Goal: Task Accomplishment & Management: Manage account settings

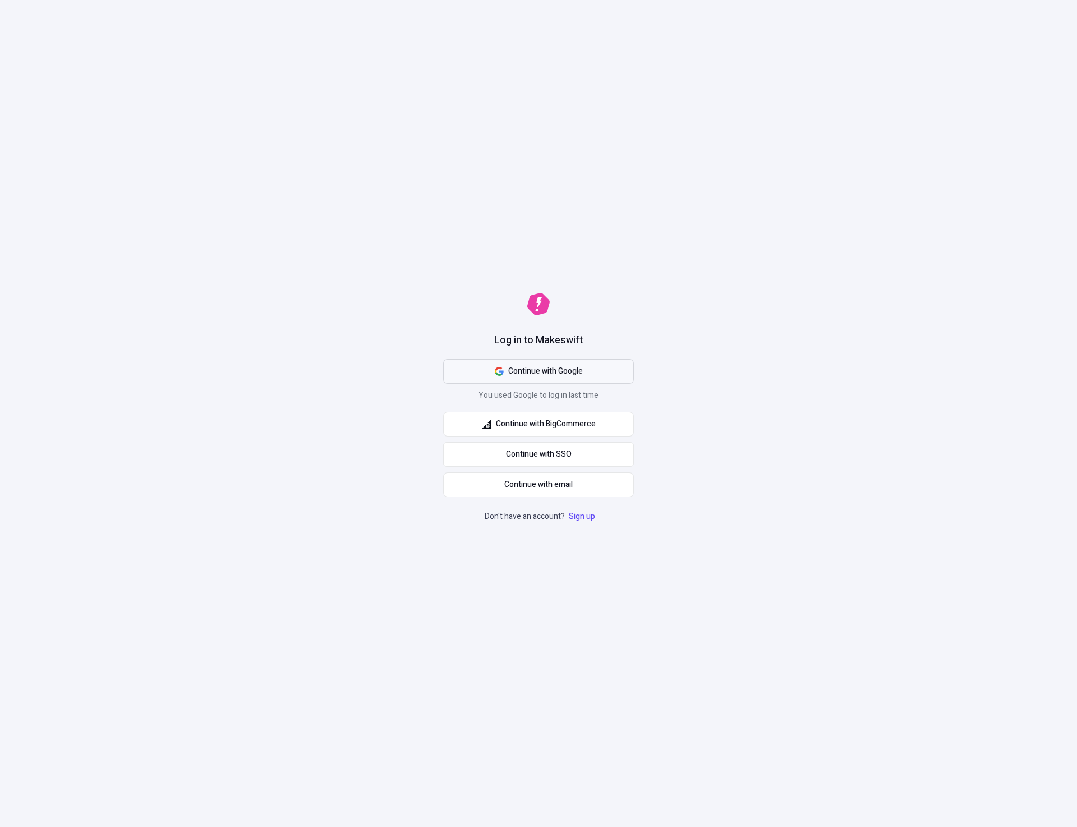
click at [504, 371] on span "Continue with Google" at bounding box center [539, 371] width 88 height 12
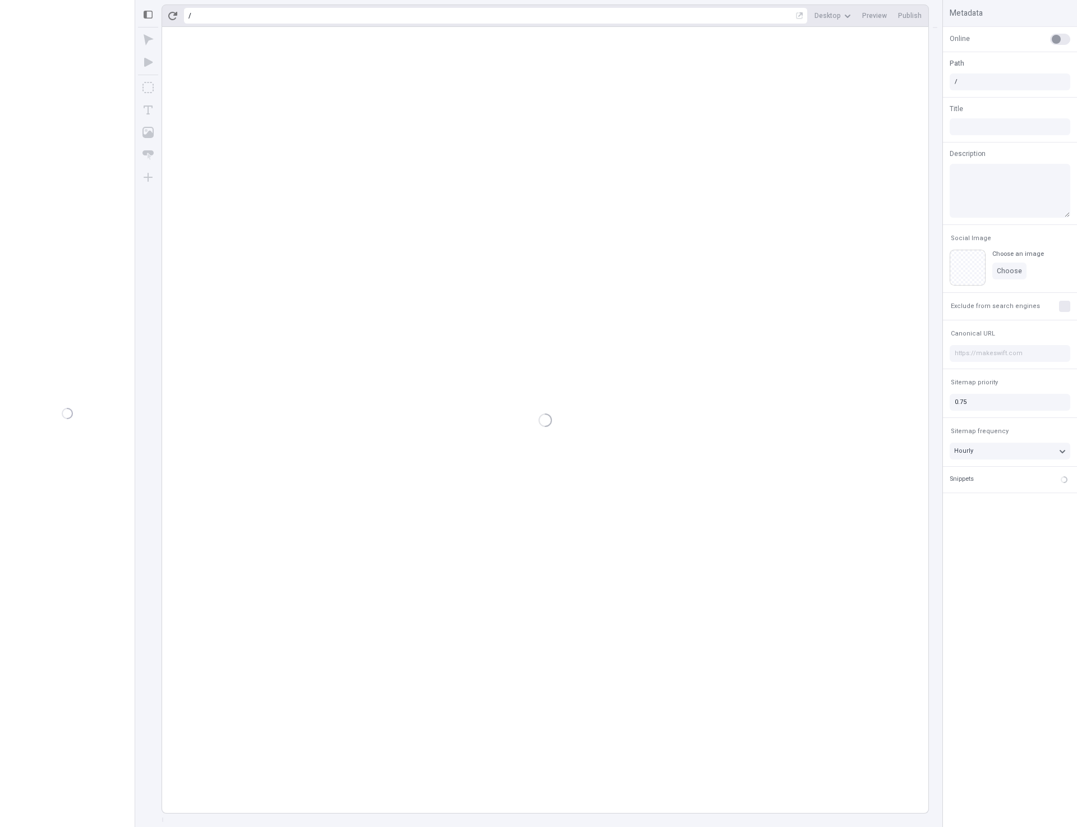
type input "/page-3"
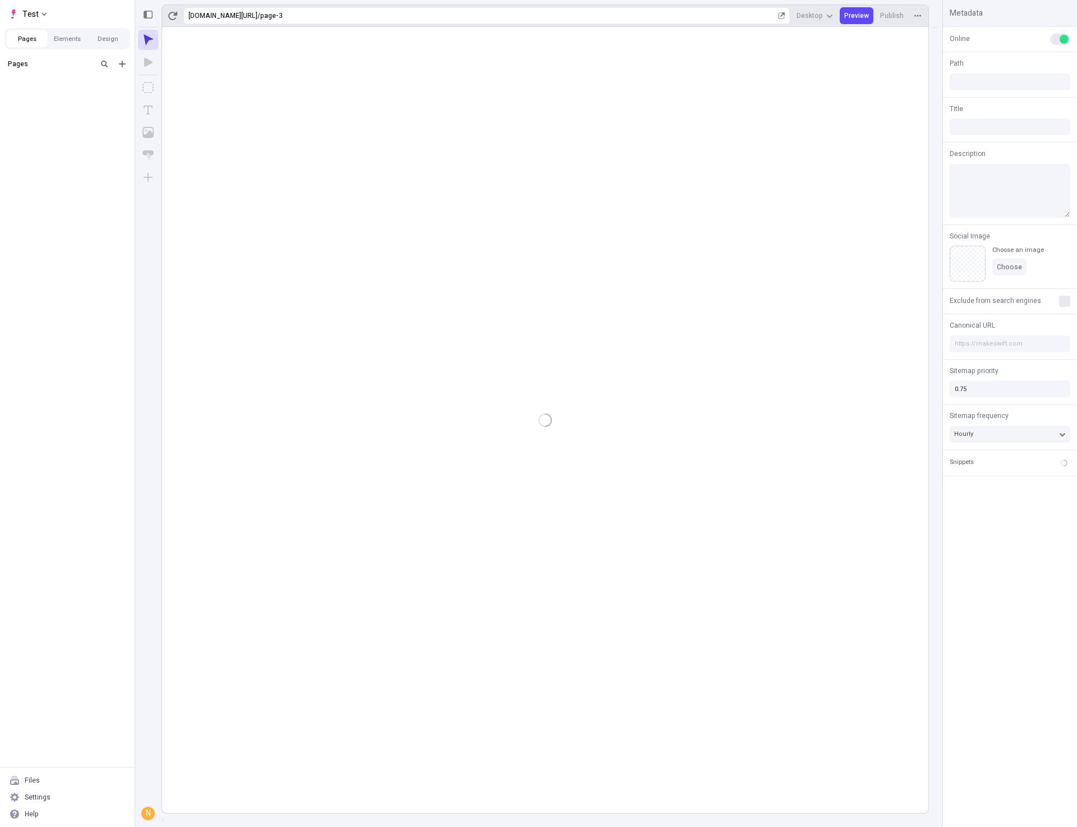
type input "/page-3"
click at [43, 97] on div "after dropped column" at bounding box center [64, 99] width 92 height 9
type input "/page-2"
click at [648, 429] on rect at bounding box center [545, 420] width 766 height 786
click at [484, 337] on rect at bounding box center [545, 420] width 766 height 786
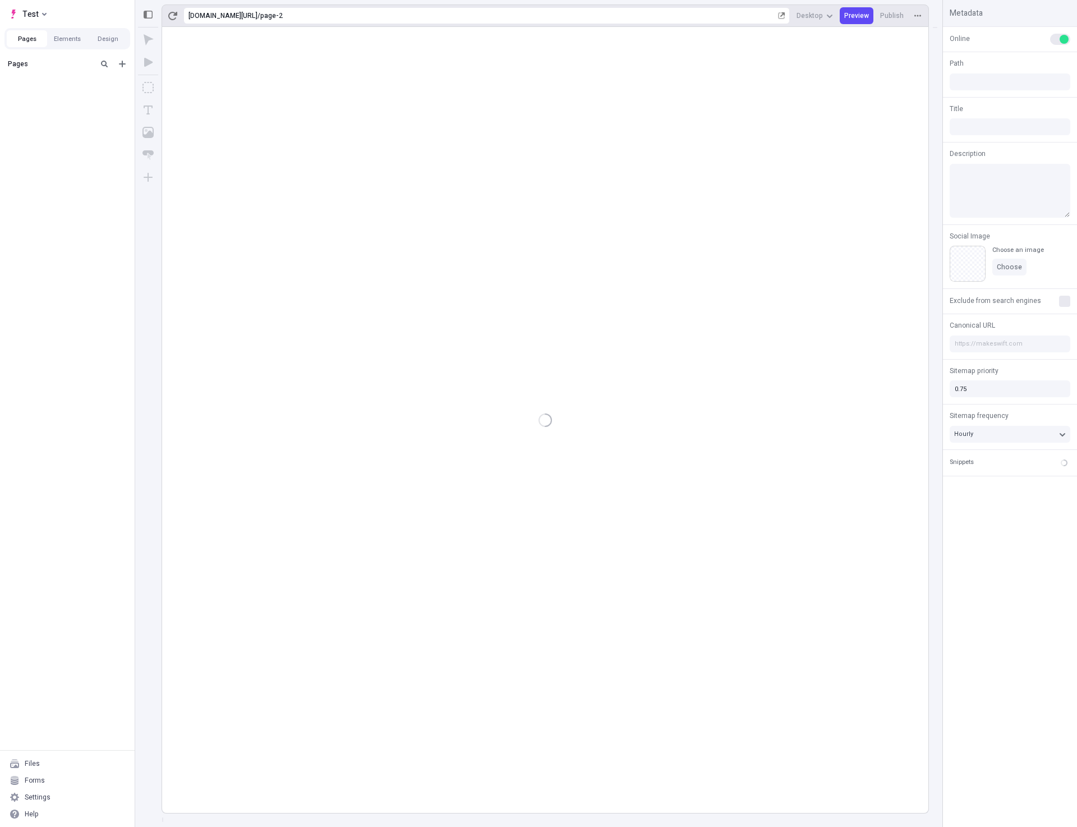
type input "/page-2"
click at [39, 101] on div "after dropped column" at bounding box center [64, 99] width 92 height 9
click at [40, 98] on div "after dropped column" at bounding box center [64, 99] width 92 height 9
click at [31, 119] on div "Untitled page" at bounding box center [64, 116] width 92 height 9
type input "/page-3"
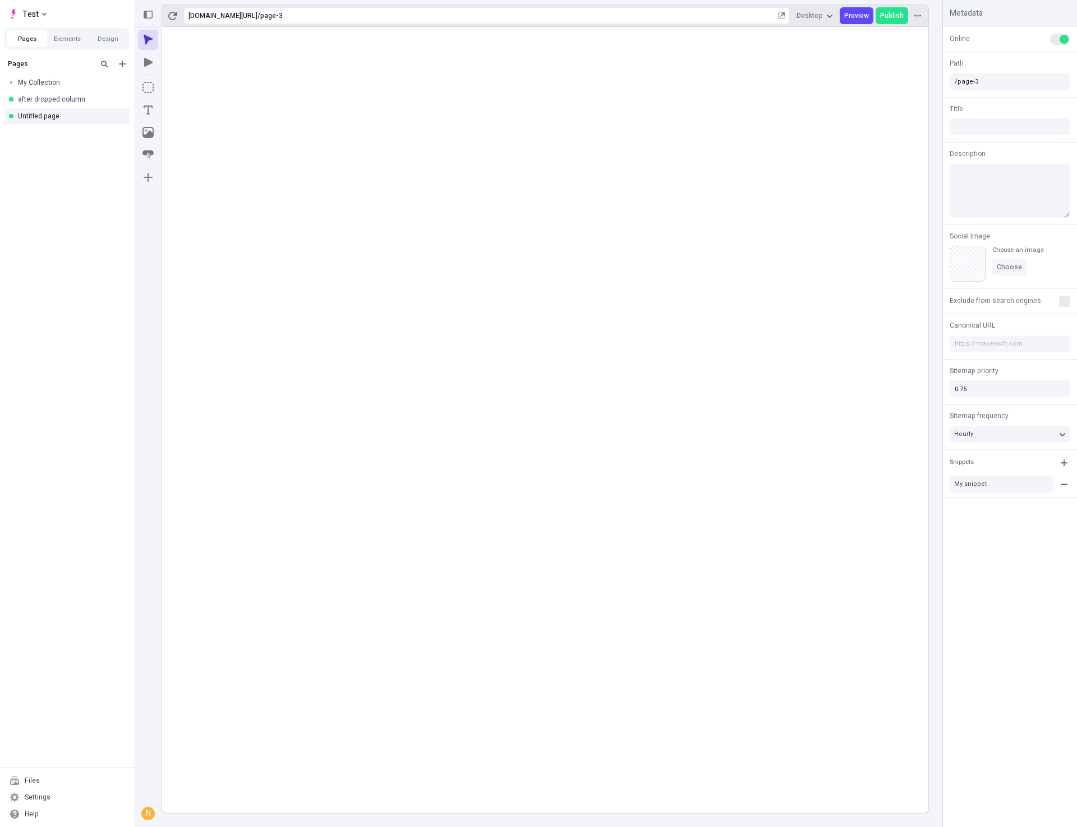
click at [439, 343] on rect at bounding box center [545, 420] width 766 height 786
click at [56, 799] on div "Settings" at bounding box center [67, 797] width 126 height 17
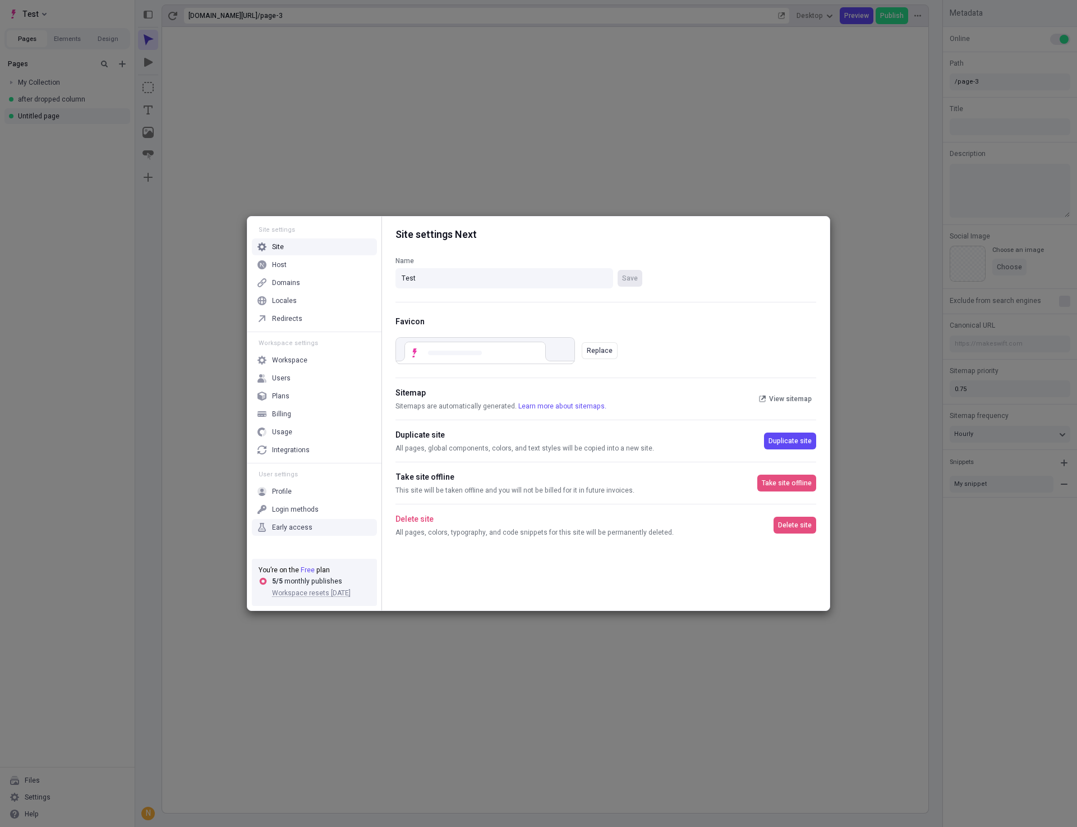
click at [311, 528] on div "Early access" at bounding box center [314, 527] width 125 height 17
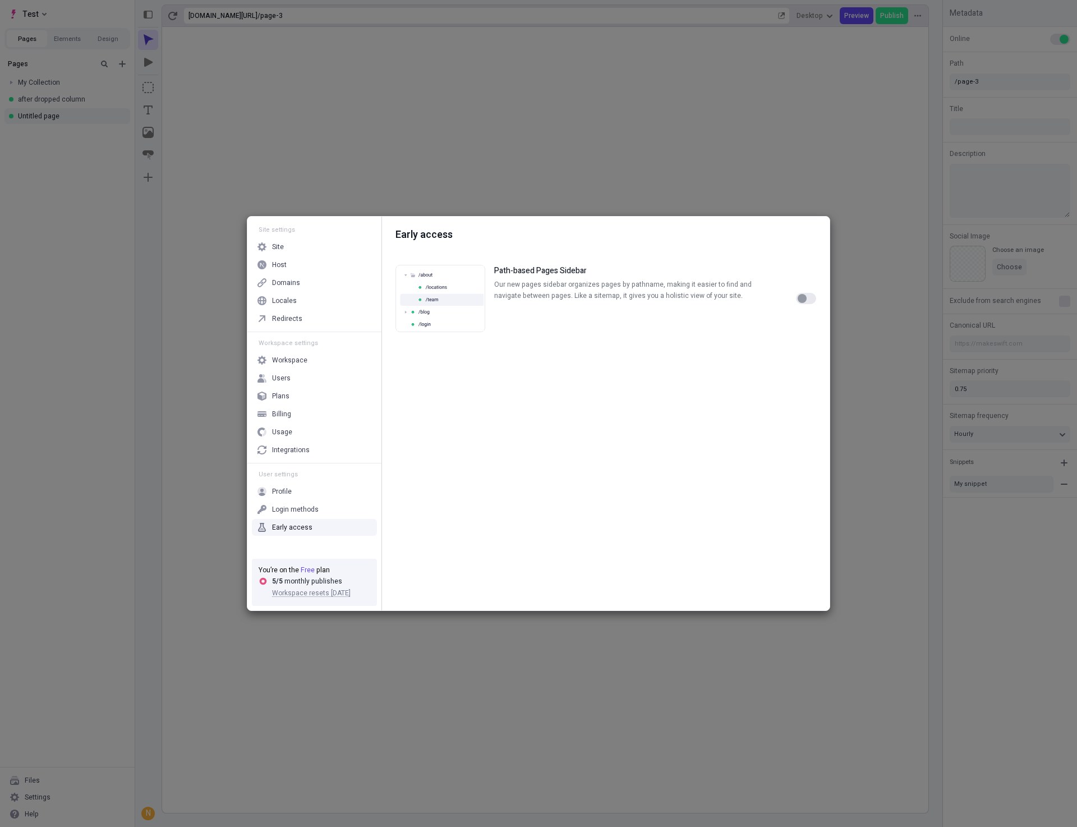
click at [687, 703] on div "Site settings Site Host Domains Locales Redirects Workspace settings Workspace …" at bounding box center [538, 413] width 1077 height 827
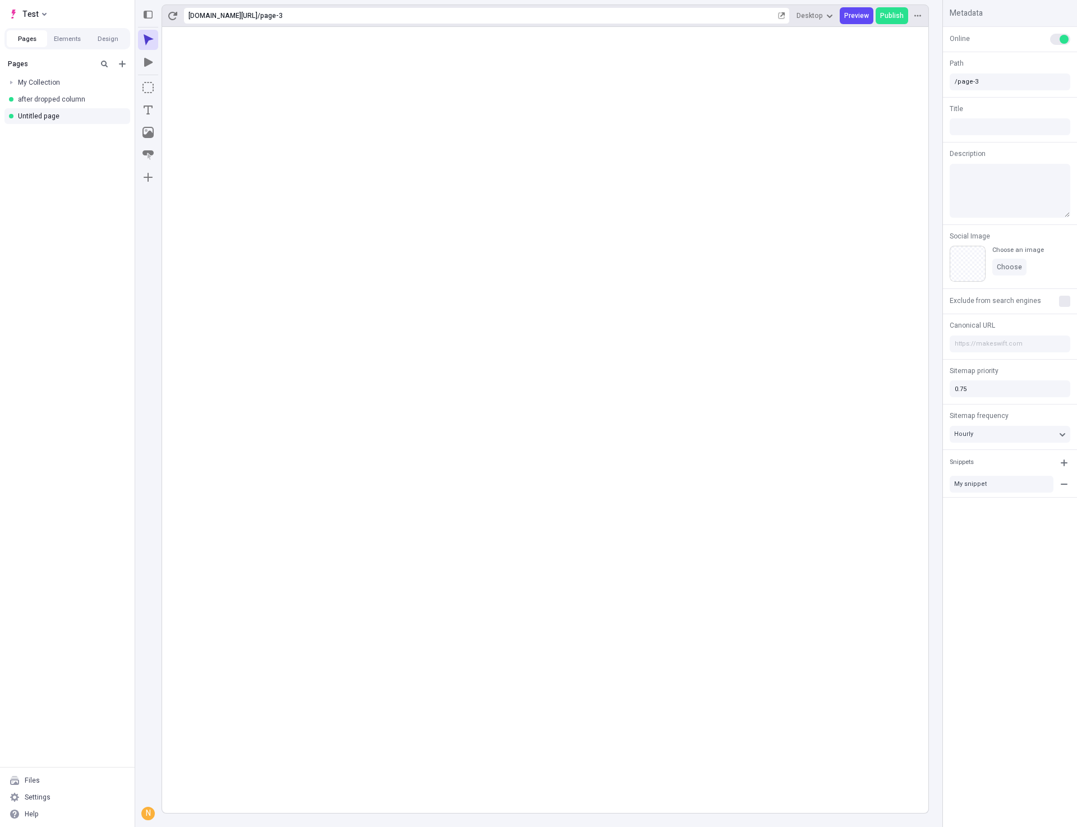
click at [740, 457] on rect at bounding box center [545, 420] width 766 height 786
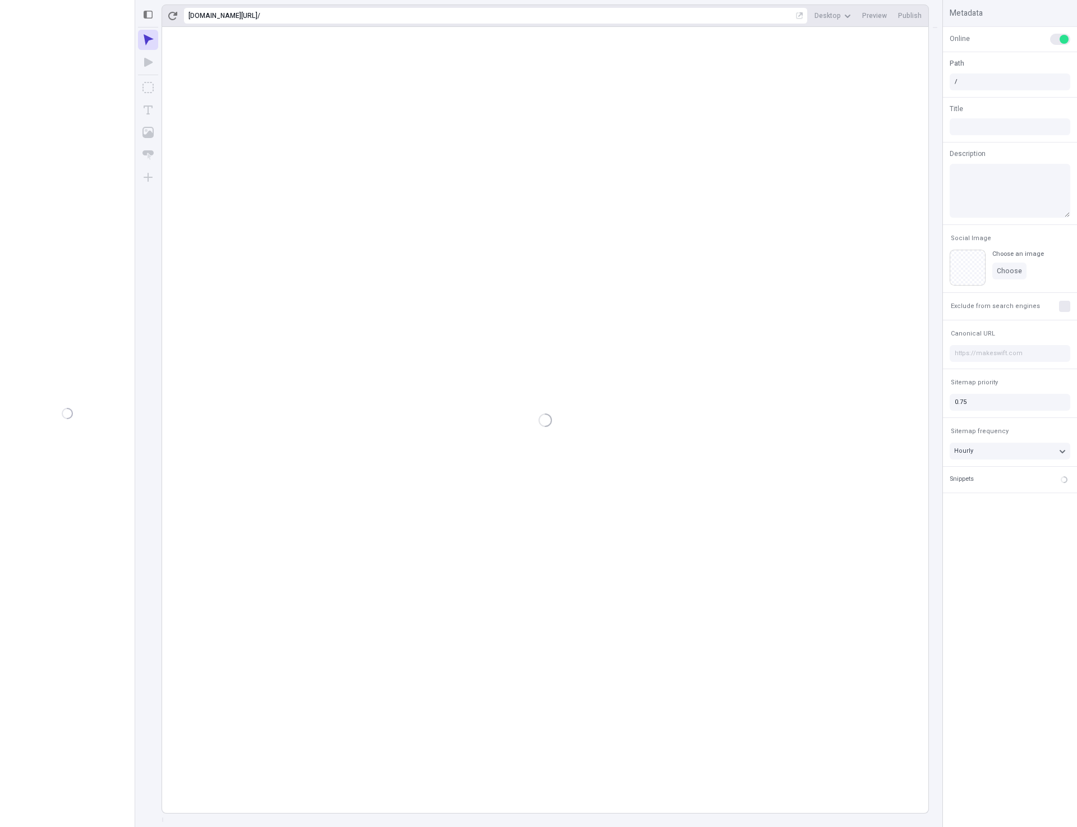
type input "/page-3"
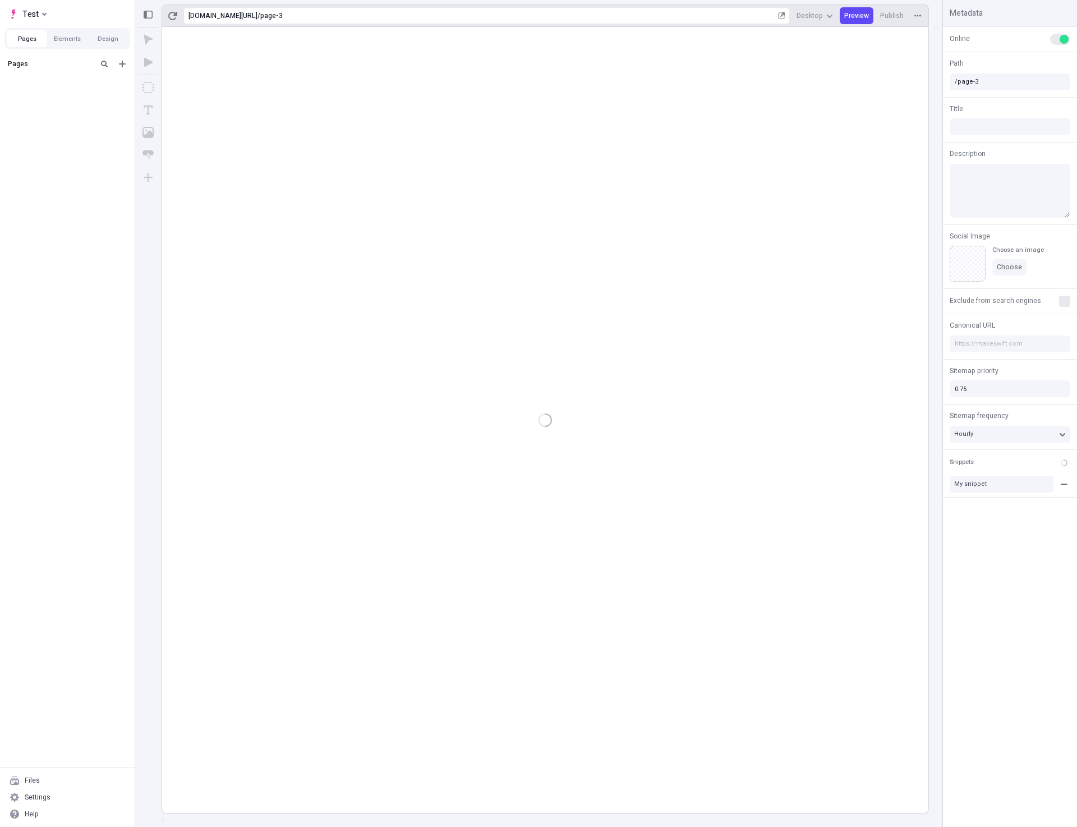
click at [19, 69] on div "Pages" at bounding box center [67, 64] width 130 height 20
click at [22, 94] on div "after dropped column" at bounding box center [67, 99] width 135 height 17
type input "/page-2"
click at [38, 118] on div "Untitled page" at bounding box center [64, 116] width 92 height 9
click at [49, 97] on div "after dropped column" at bounding box center [64, 99] width 92 height 9
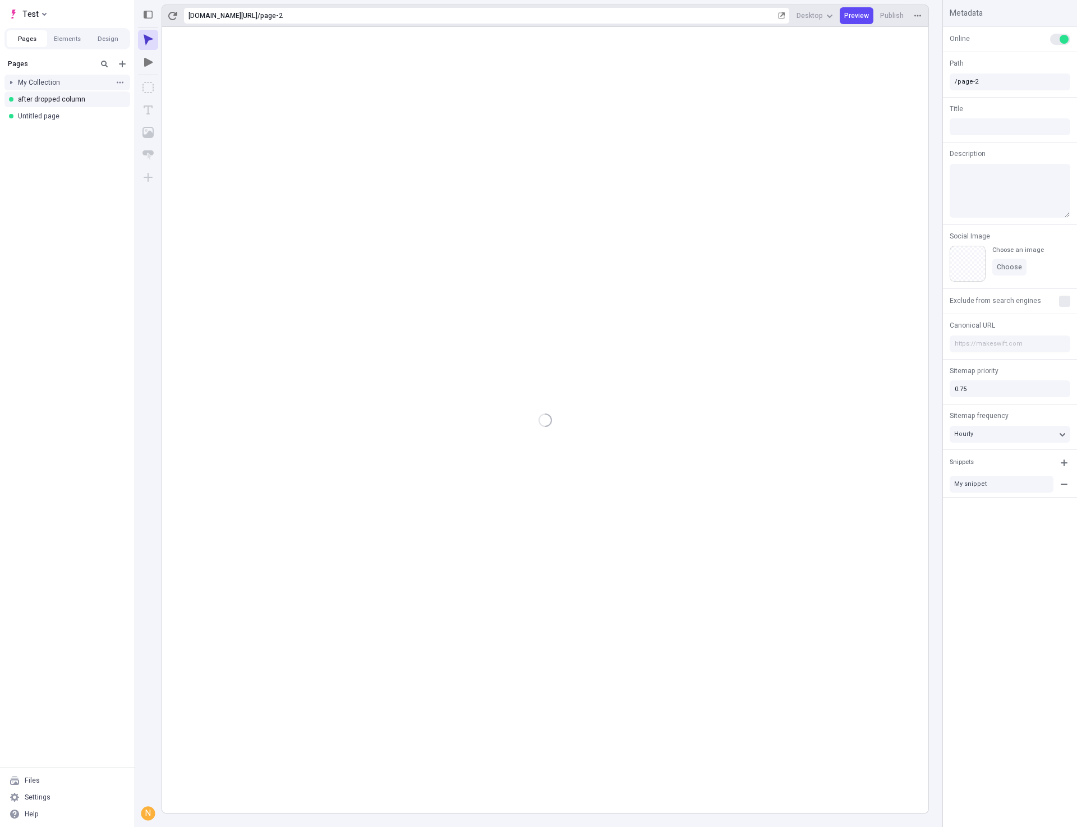
click at [13, 82] on div at bounding box center [11, 83] width 16 height 16
click at [26, 98] on div "My page" at bounding box center [67, 99] width 135 height 17
type input "/page"
click at [383, 224] on rect at bounding box center [545, 420] width 766 height 786
click at [387, 222] on rect at bounding box center [545, 420] width 766 height 786
